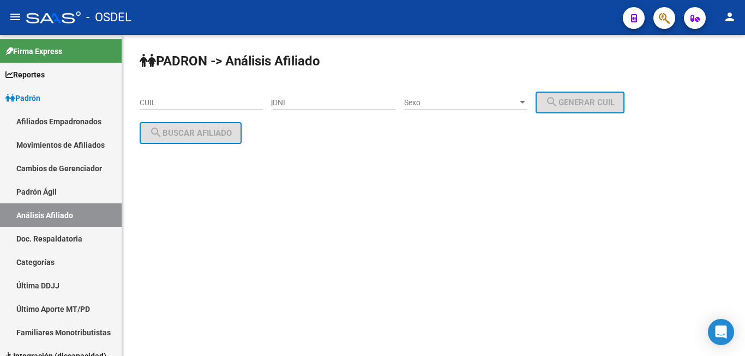
click at [313, 104] on input "DNI" at bounding box center [334, 102] width 123 height 9
type input "7115192"
click at [527, 99] on div at bounding box center [522, 102] width 10 height 9
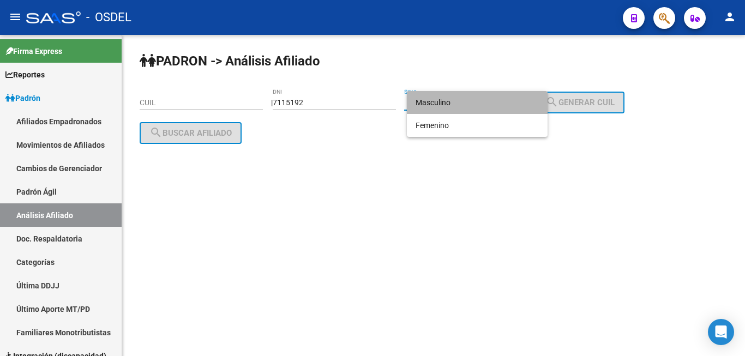
click at [528, 105] on span "Masculino" at bounding box center [476, 102] width 123 height 23
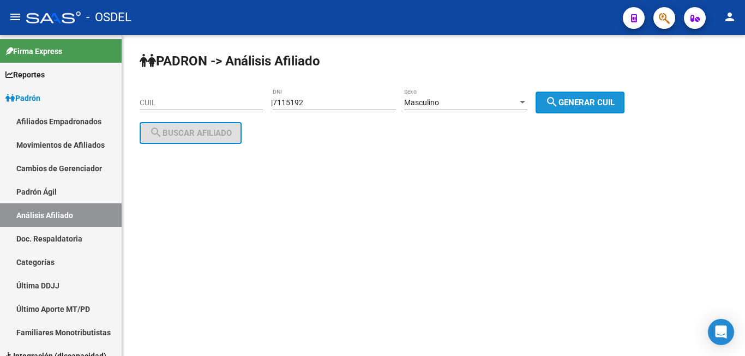
click at [558, 107] on mat-icon "search" at bounding box center [551, 101] width 13 height 13
type input "20-07115192-2"
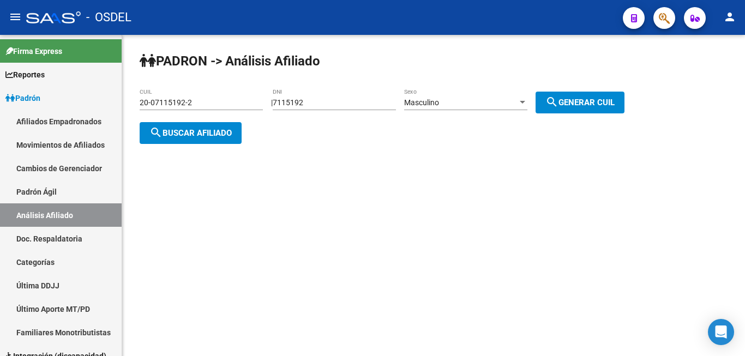
click at [200, 142] on button "search Buscar afiliado" at bounding box center [191, 133] width 102 height 22
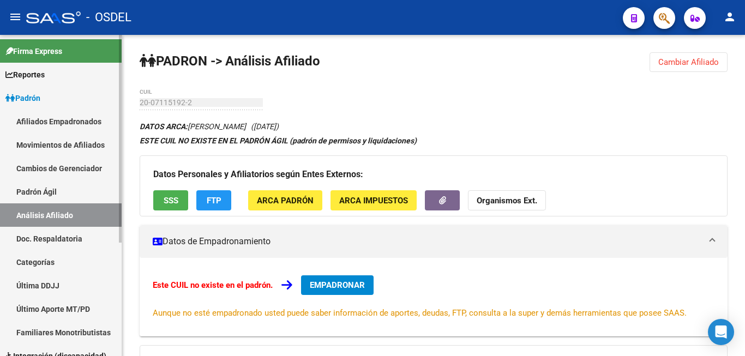
click at [52, 97] on link "Padrón" at bounding box center [61, 97] width 122 height 23
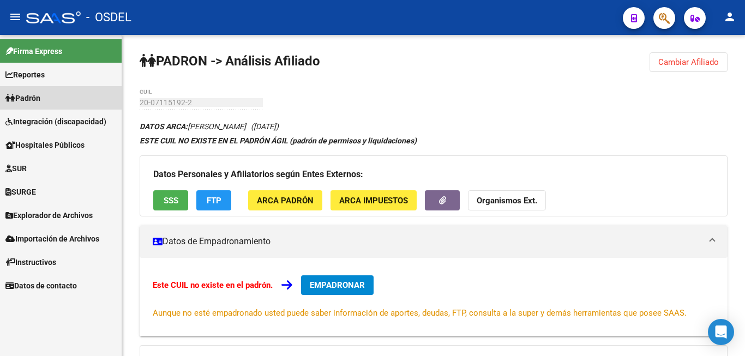
click at [50, 95] on link "Padrón" at bounding box center [61, 97] width 122 height 23
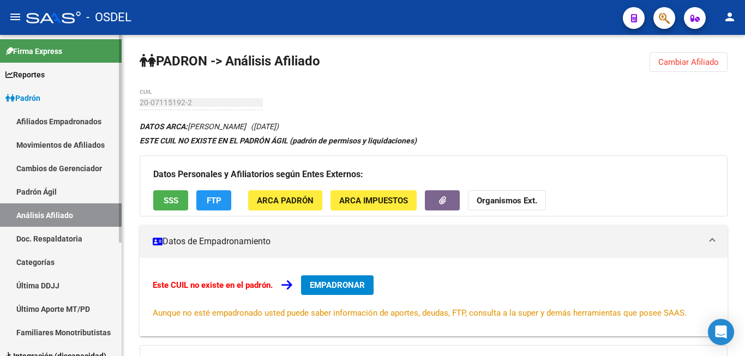
click at [57, 198] on link "Padrón Ágil" at bounding box center [61, 191] width 122 height 23
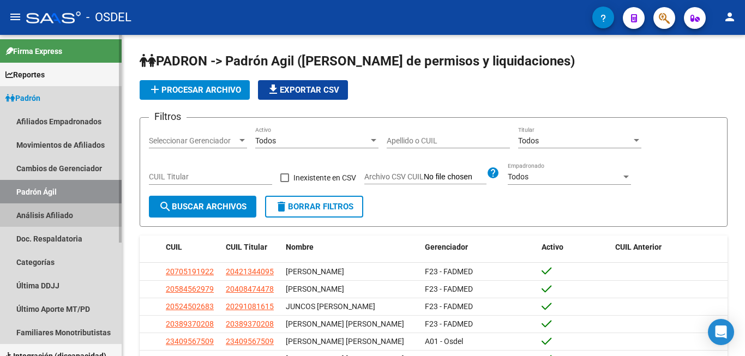
click at [63, 207] on link "Análisis Afiliado" at bounding box center [61, 214] width 122 height 23
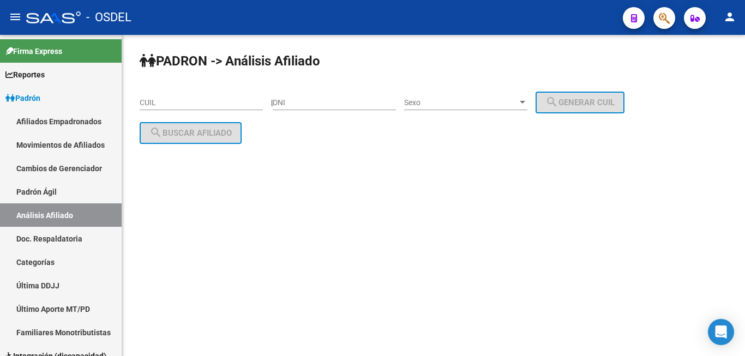
click at [347, 105] on input "DNI" at bounding box center [334, 102] width 123 height 9
type input "17115192"
click at [525, 103] on div at bounding box center [521, 102] width 5 height 3
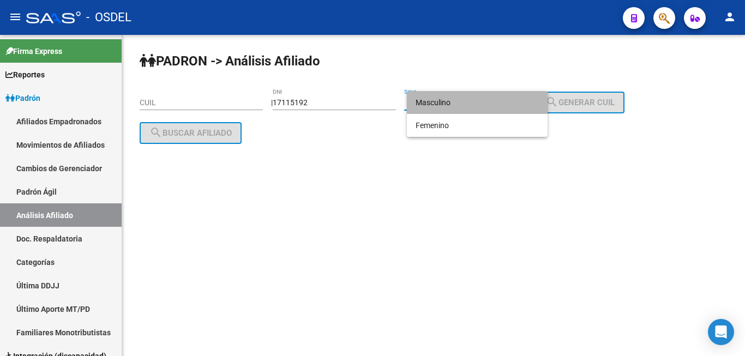
click at [525, 107] on span "Masculino" at bounding box center [476, 102] width 123 height 23
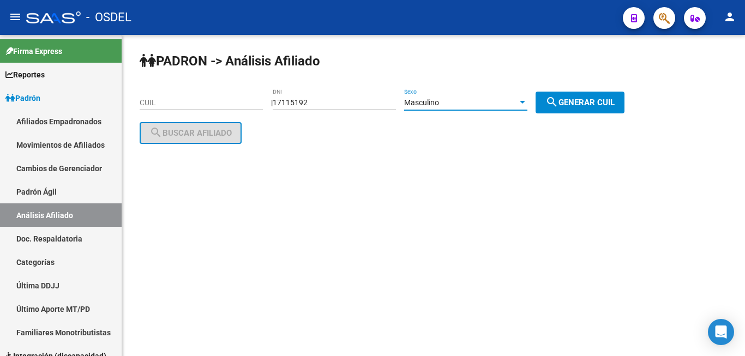
drag, startPoint x: 558, startPoint y: 102, endPoint x: 551, endPoint y: 106, distance: 7.8
click at [556, 104] on button "search Generar CUIL" at bounding box center [579, 103] width 89 height 22
type input "23-17115192-9"
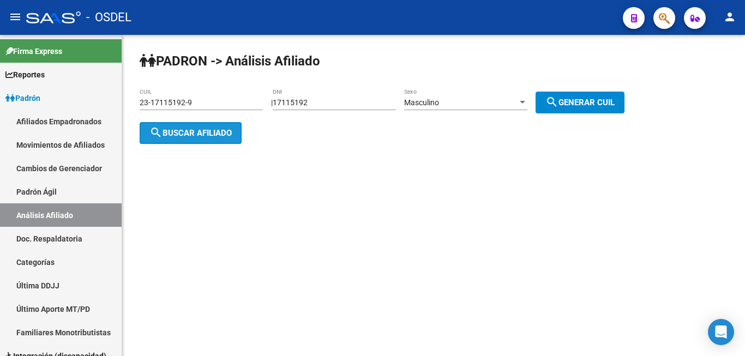
click at [213, 134] on span "search Buscar afiliado" at bounding box center [190, 133] width 82 height 10
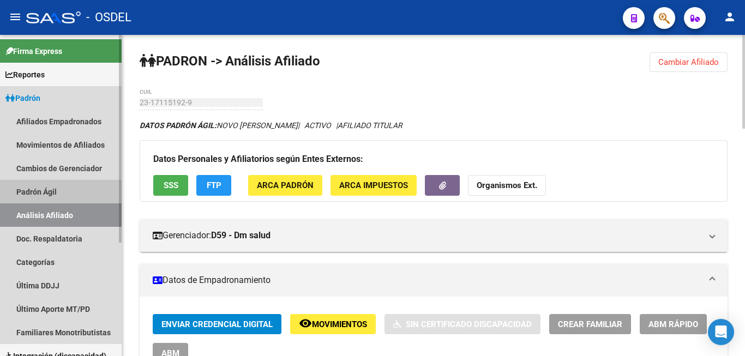
click at [44, 180] on link "Padrón Ágil" at bounding box center [61, 191] width 122 height 23
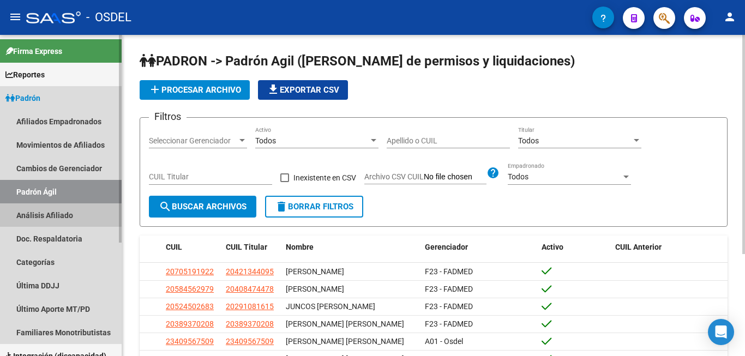
click at [50, 216] on link "Análisis Afiliado" at bounding box center [61, 214] width 122 height 23
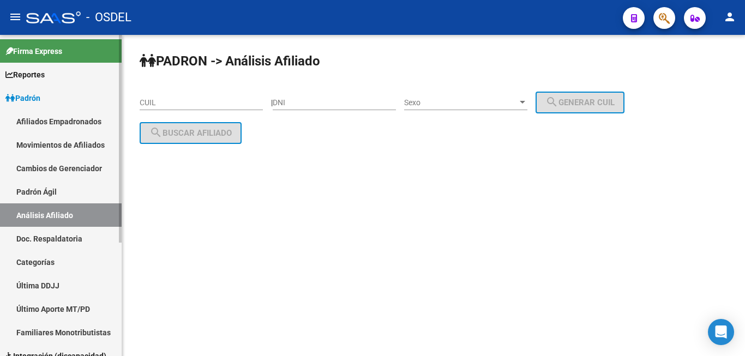
click at [0, 203] on link "Análisis Afiliado" at bounding box center [61, 214] width 122 height 23
click at [306, 111] on div "DNI" at bounding box center [334, 103] width 123 height 31
click at [310, 96] on div "DNI" at bounding box center [334, 99] width 123 height 22
type input "28053682"
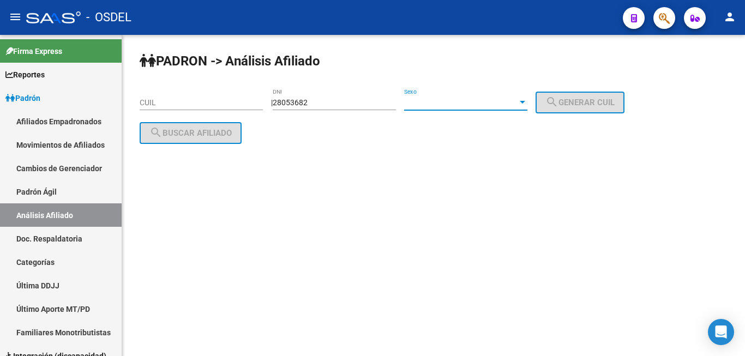
click at [517, 98] on span "Sexo" at bounding box center [460, 102] width 113 height 9
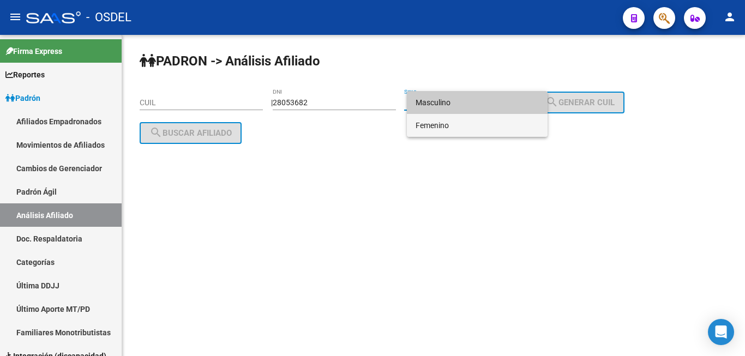
drag, startPoint x: 519, startPoint y: 125, endPoint x: 527, endPoint y: 125, distance: 7.6
click at [521, 125] on span "Femenino" at bounding box center [476, 125] width 123 height 23
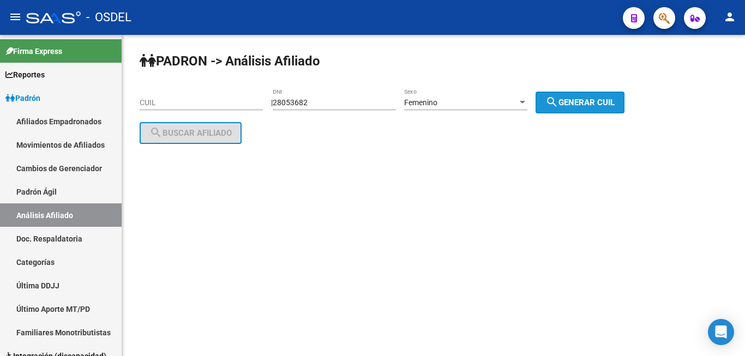
click at [587, 102] on span "search Generar CUIL" at bounding box center [579, 103] width 69 height 10
type input "27-28053682-8"
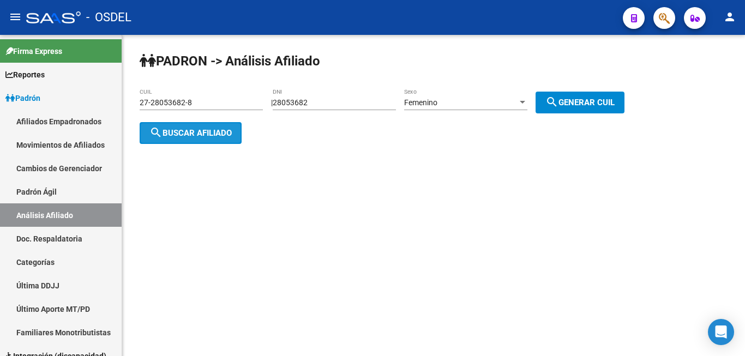
click at [200, 127] on button "search Buscar afiliado" at bounding box center [191, 133] width 102 height 22
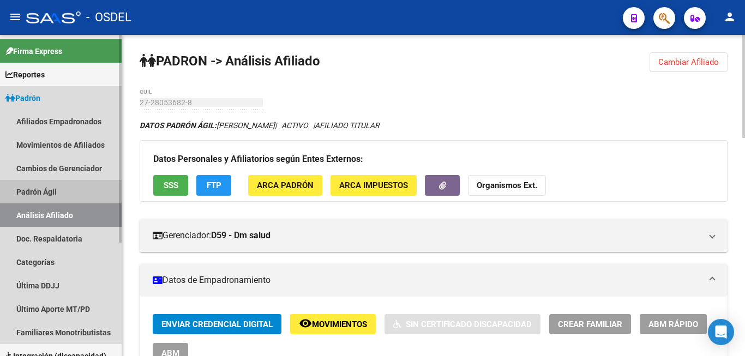
click at [55, 193] on link "Padrón Ágil" at bounding box center [61, 191] width 122 height 23
